Goal: Check status: Check status

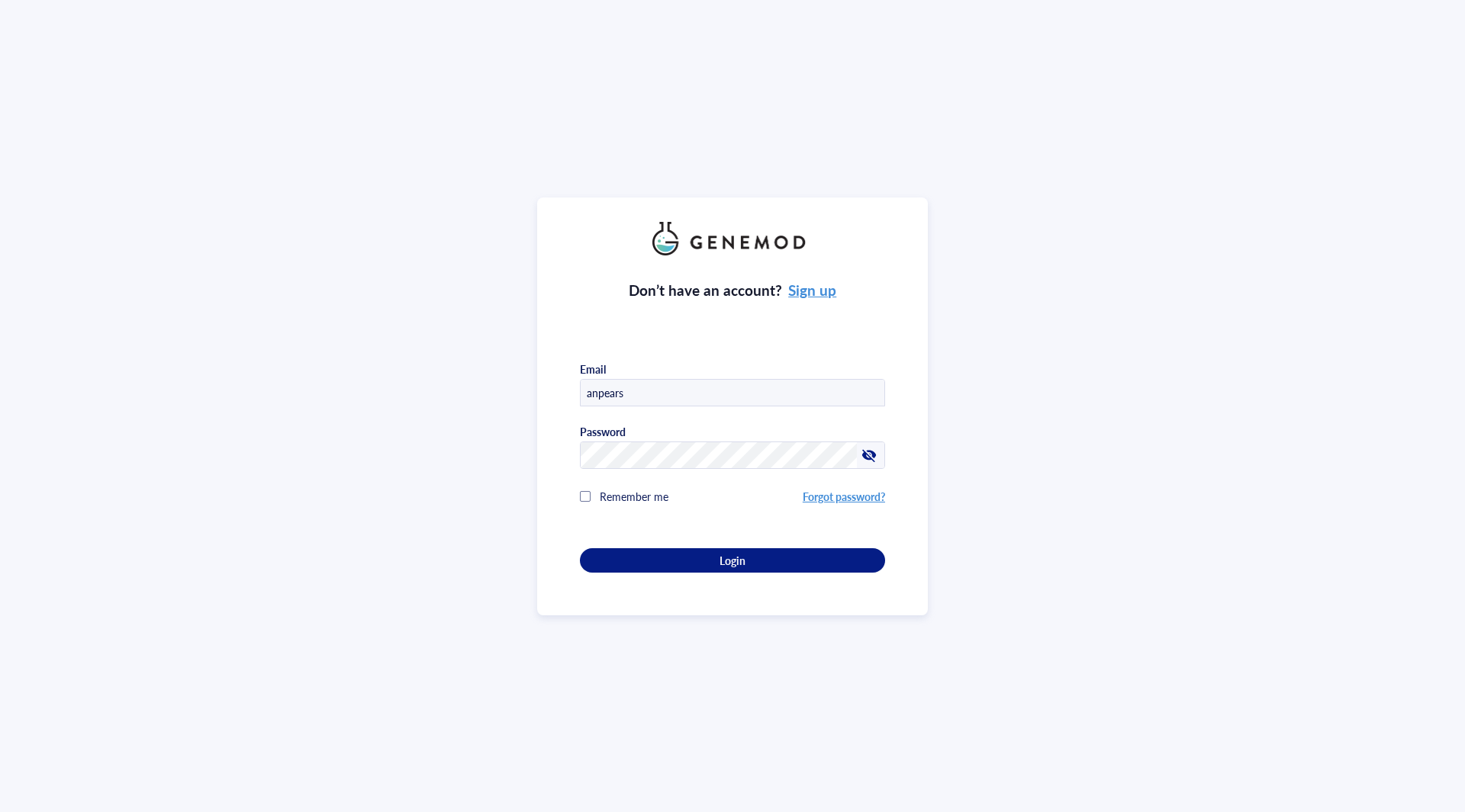
click at [717, 384] on input "anpears" at bounding box center [732, 393] width 303 height 27
type input "[EMAIL_ADDRESS][DOMAIN_NAME]"
